Goal: Task Accomplishment & Management: Manage account settings

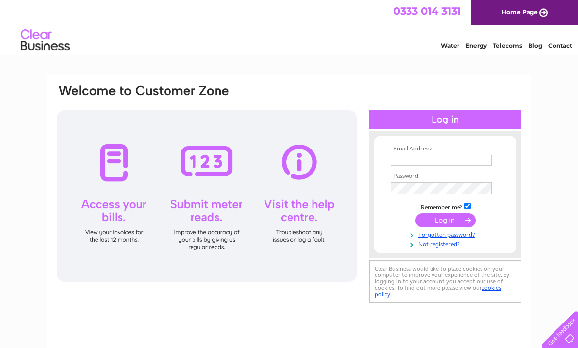
click at [449, 163] on input "text" at bounding box center [441, 160] width 101 height 11
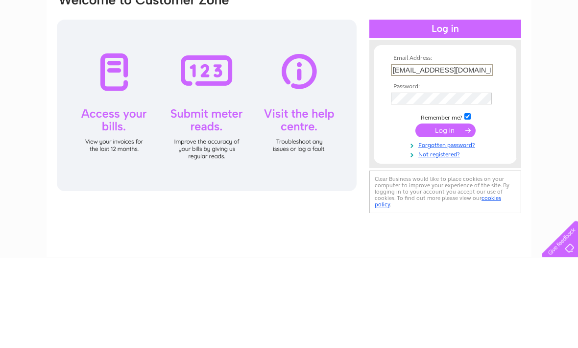
type input "[EMAIL_ADDRESS][DOMAIN_NAME]"
click at [449, 214] on input "submit" at bounding box center [445, 221] width 60 height 14
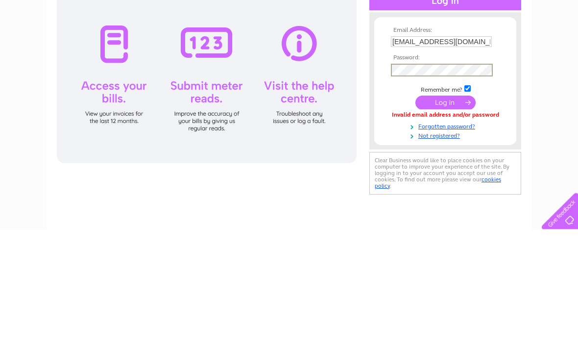
click at [439, 214] on input "submit" at bounding box center [445, 221] width 60 height 14
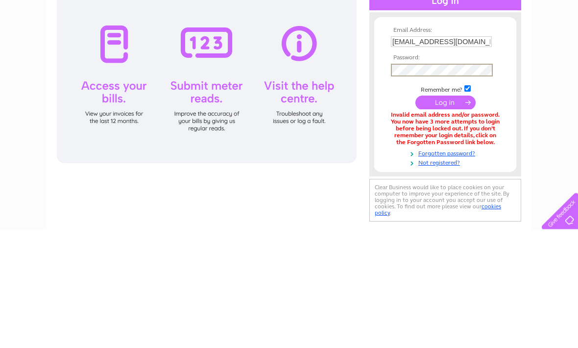
click at [440, 211] on td at bounding box center [445, 220] width 114 height 19
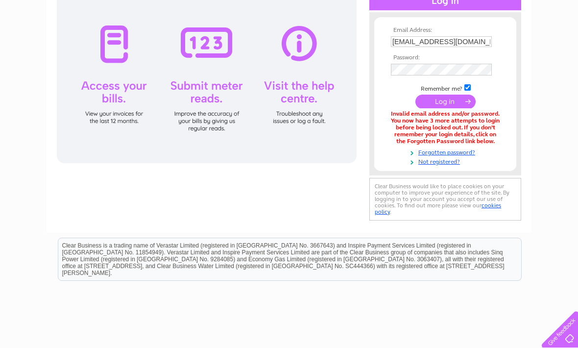
click at [441, 98] on input "submit" at bounding box center [445, 101] width 60 height 14
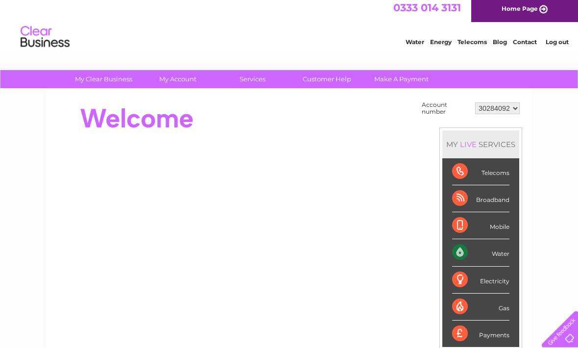
scroll to position [2, 0]
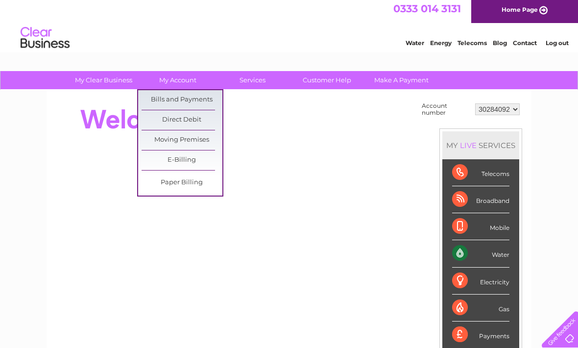
click at [151, 101] on link "Bills and Payments" at bounding box center [181, 100] width 81 height 20
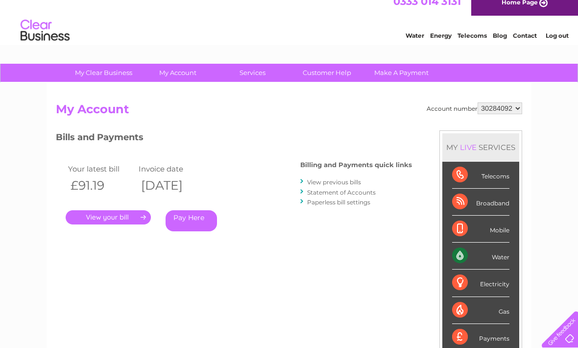
scroll to position [12, 0]
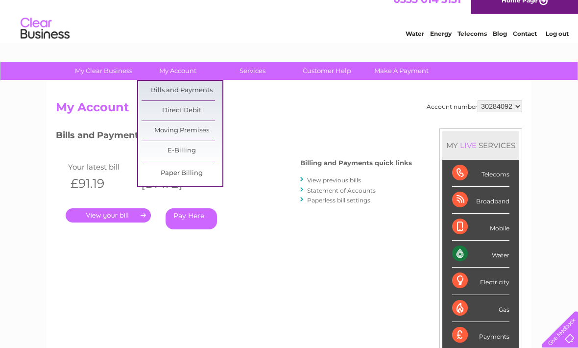
click at [156, 83] on link "Bills and Payments" at bounding box center [181, 91] width 81 height 20
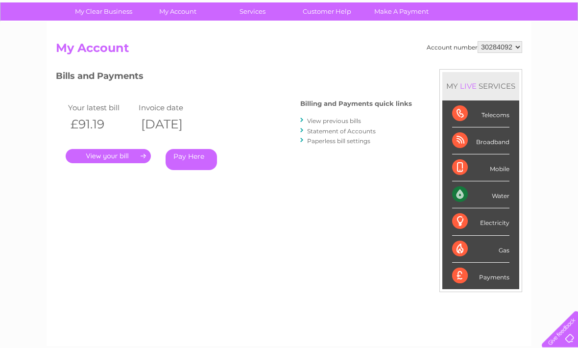
scroll to position [71, 0]
click at [319, 134] on link "Statement of Accounts" at bounding box center [341, 130] width 69 height 7
